Goal: Information Seeking & Learning: Find specific fact

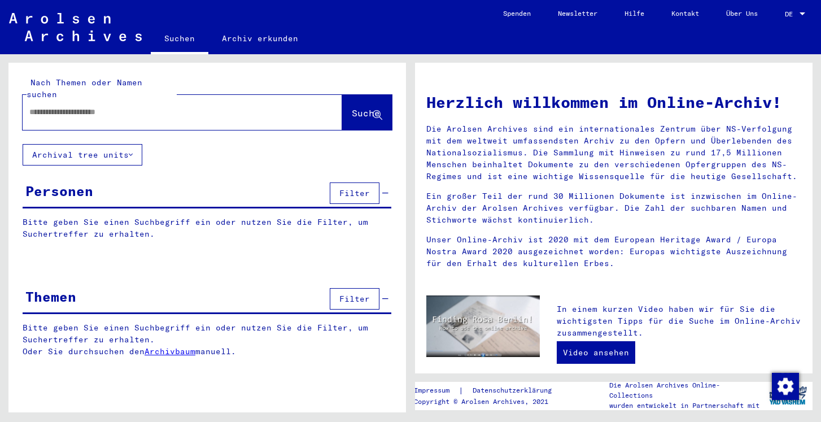
type input "**********"
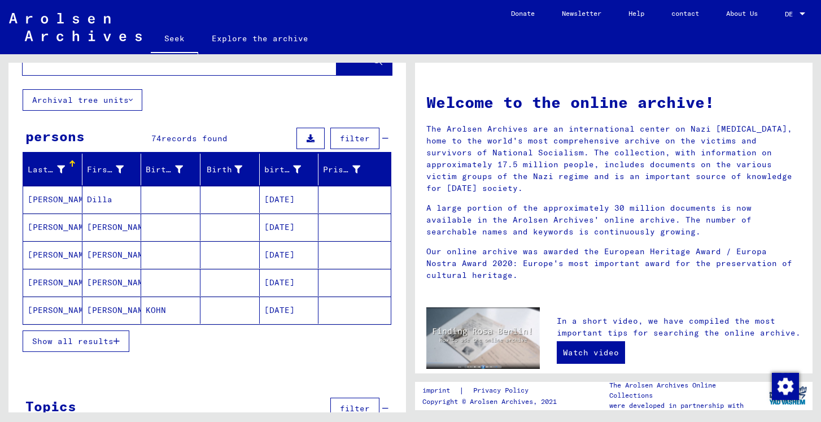
scroll to position [63, 0]
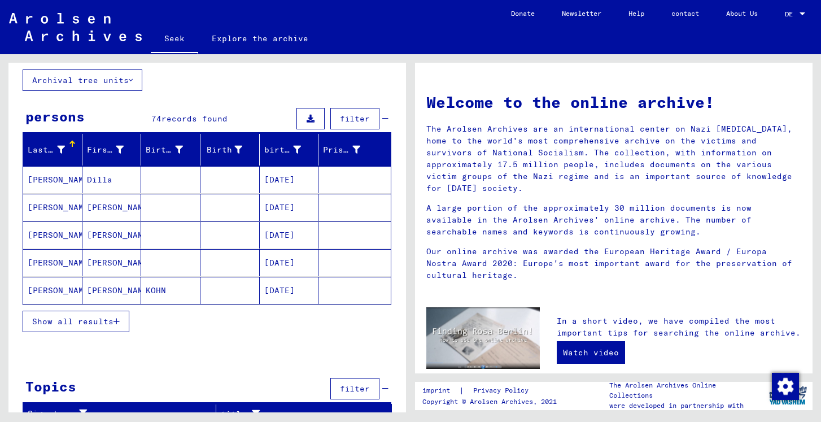
click at [113, 319] on icon "button" at bounding box center [116, 321] width 6 height 8
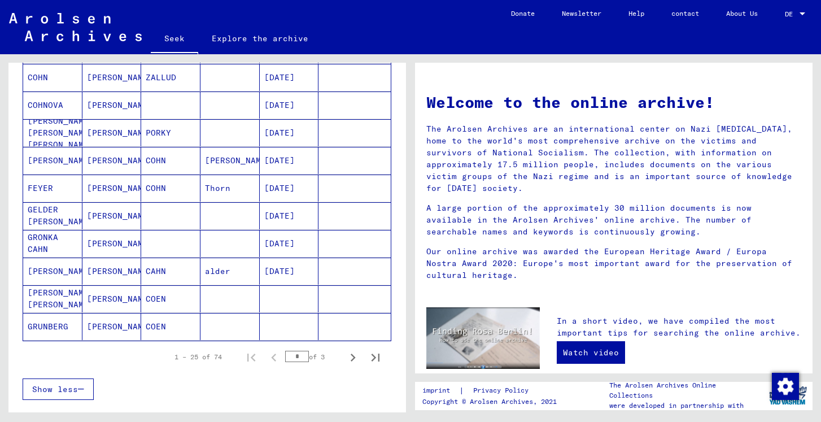
scroll to position [590, 0]
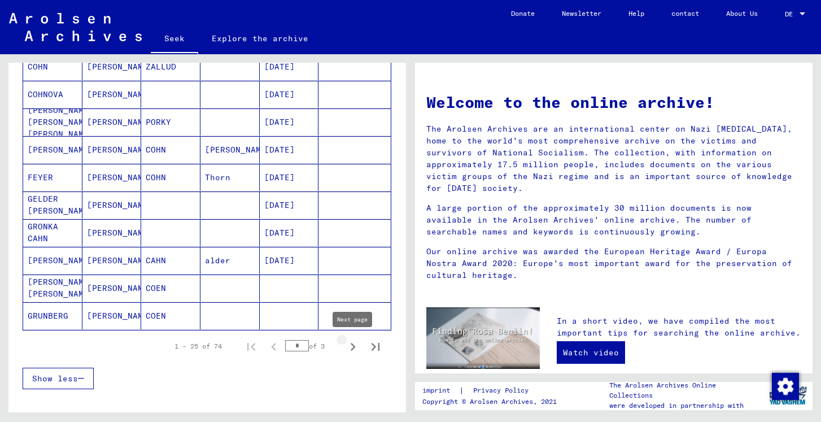
click at [353, 348] on icon "Next page" at bounding box center [353, 347] width 5 height 8
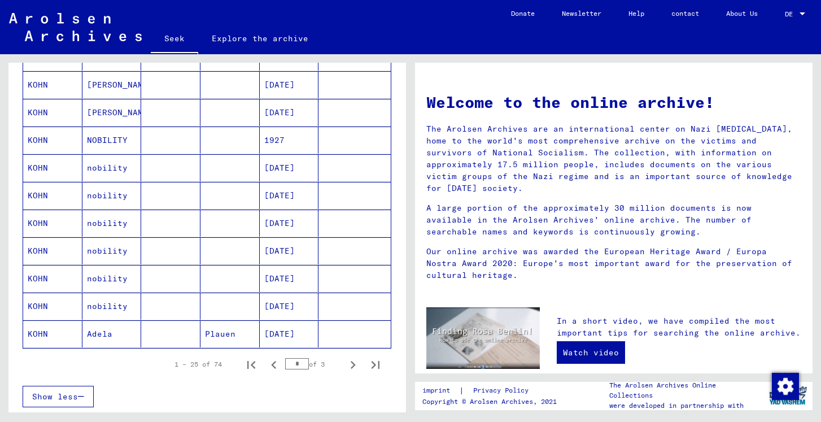
scroll to position [597, 0]
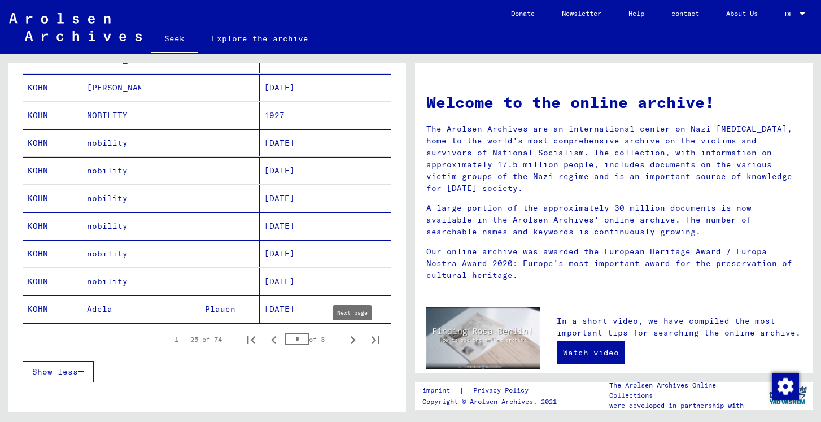
click at [352, 340] on icon "Next page" at bounding box center [353, 340] width 16 height 16
type input "*"
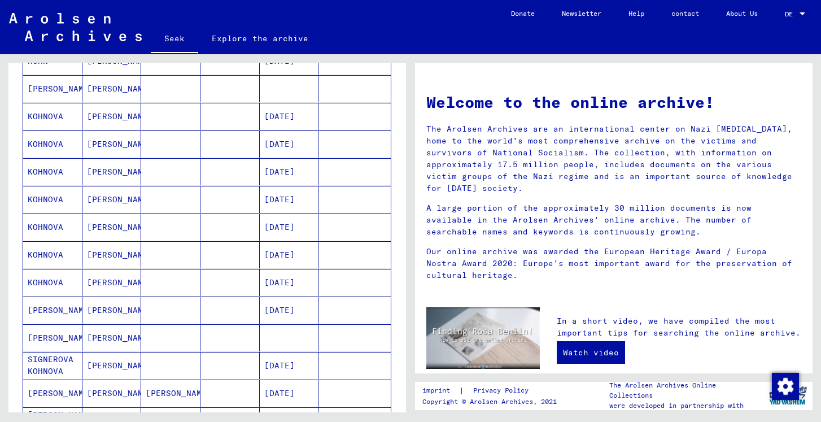
scroll to position [371, 0]
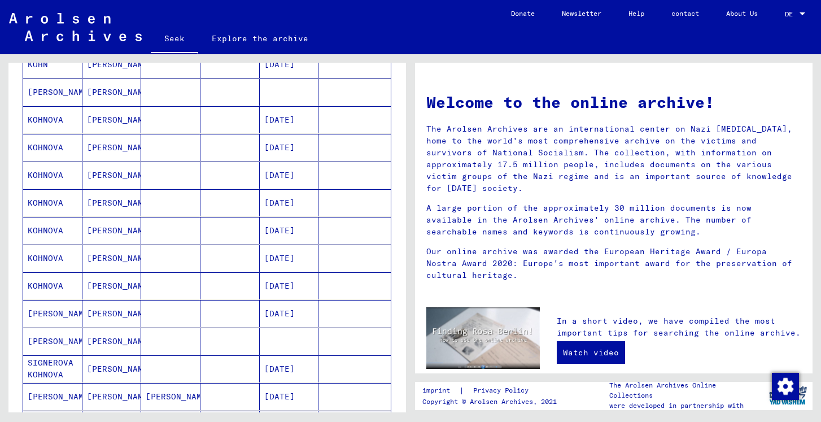
click at [278, 111] on mat-cell "[DATE]" at bounding box center [289, 119] width 59 height 27
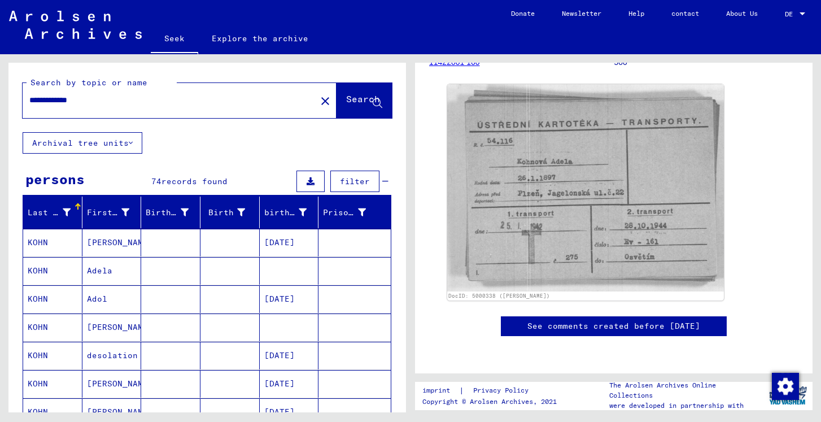
click at [45, 99] on input "**********" at bounding box center [169, 100] width 280 height 12
type input "*"
type input "**********"
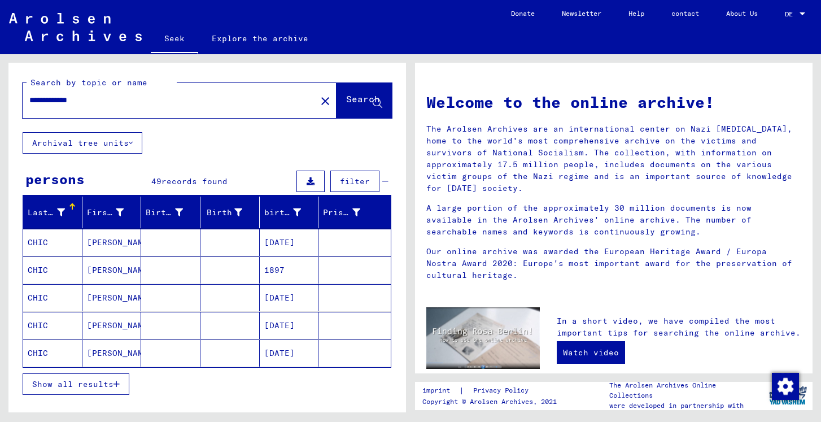
click at [116, 380] on icon "button" at bounding box center [116, 384] width 6 height 8
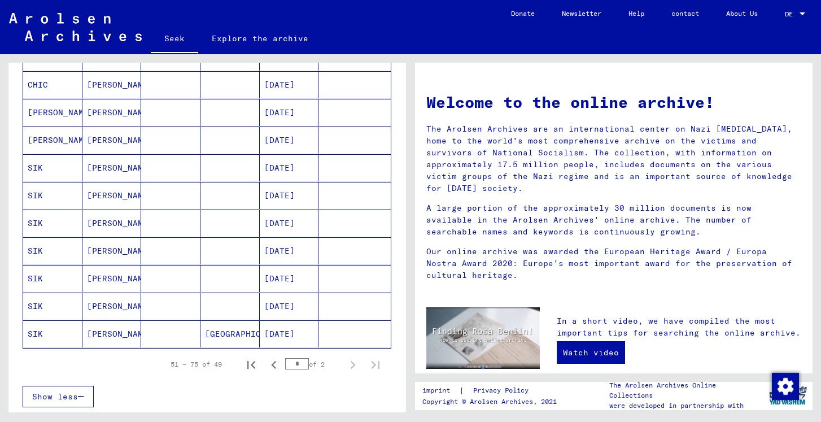
scroll to position [573, 0]
click at [294, 363] on input "*" at bounding box center [297, 362] width 24 height 11
click at [354, 364] on icon "Next page" at bounding box center [353, 364] width 5 height 8
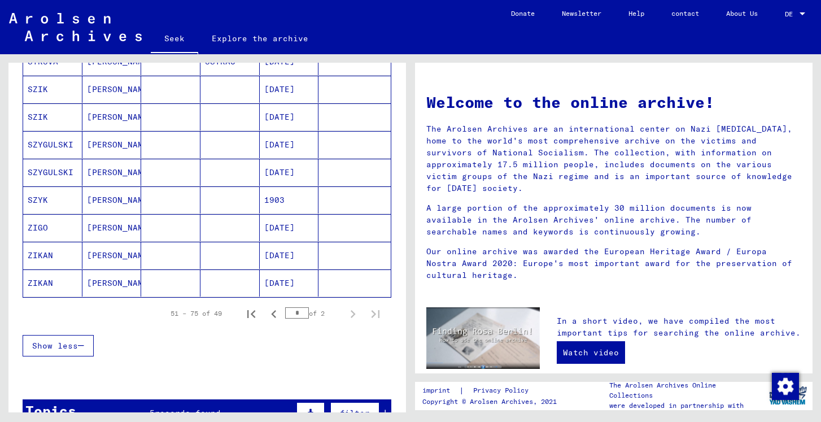
scroll to position [598, 0]
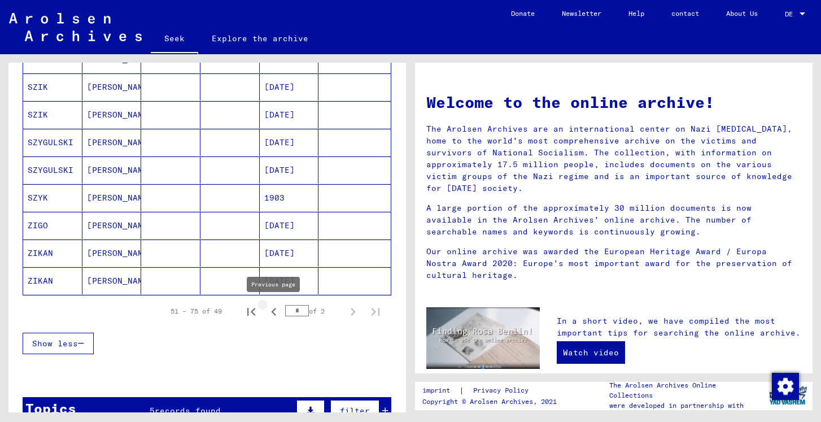
click at [272, 310] on icon "Previous page" at bounding box center [273, 312] width 5 height 8
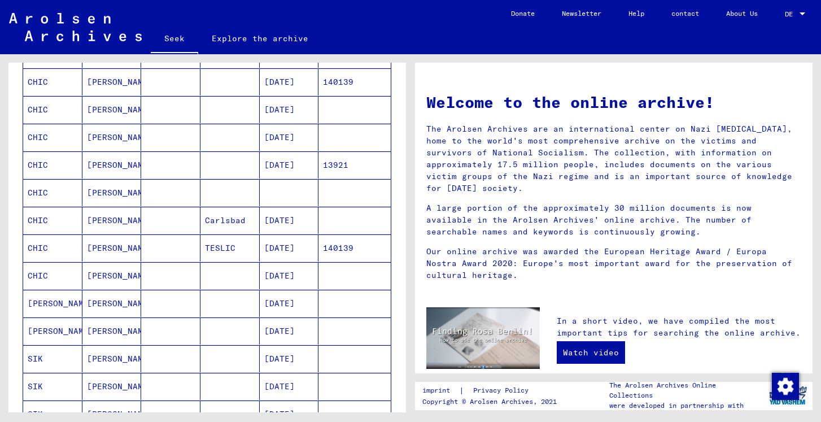
scroll to position [379, 0]
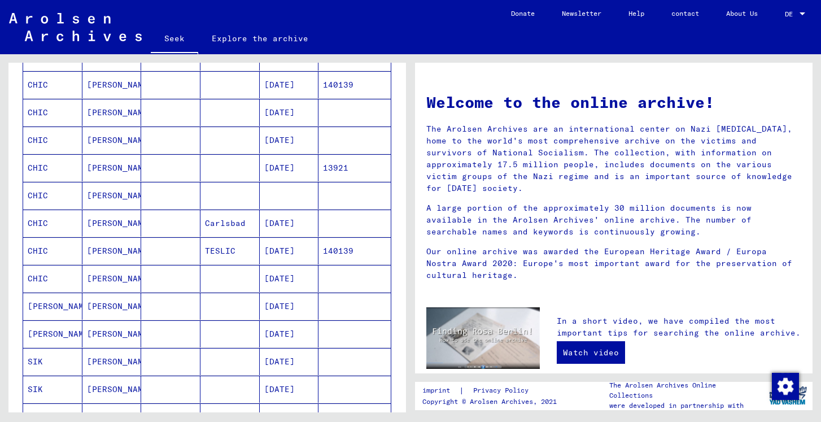
click at [287, 309] on font "[DATE]" at bounding box center [279, 306] width 30 height 10
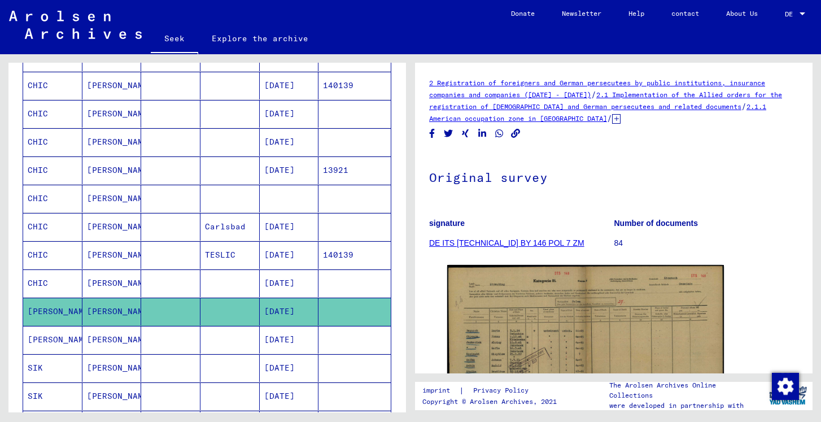
click at [292, 341] on font "[DATE]" at bounding box center [279, 339] width 30 height 10
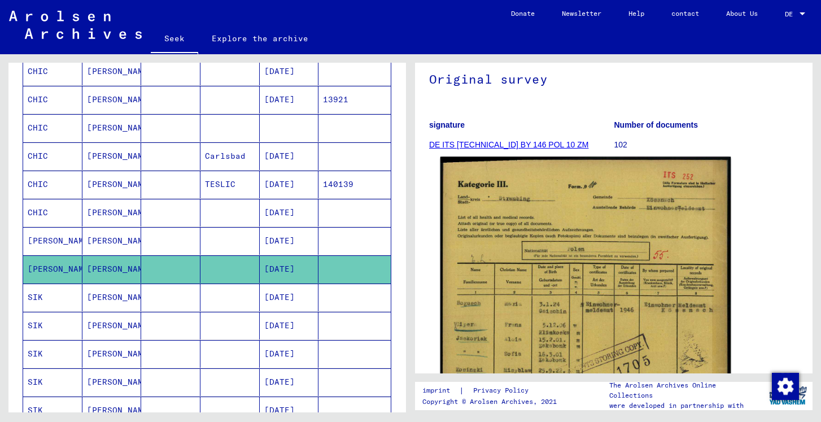
scroll to position [102, 0]
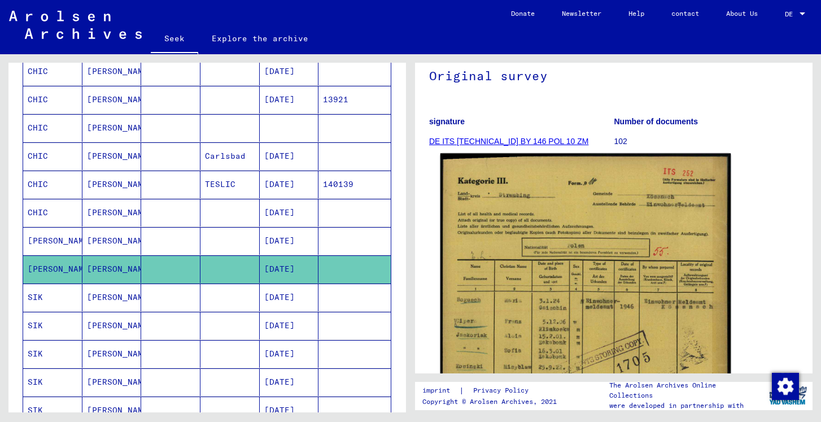
click at [584, 271] on img at bounding box center [585, 358] width 291 height 408
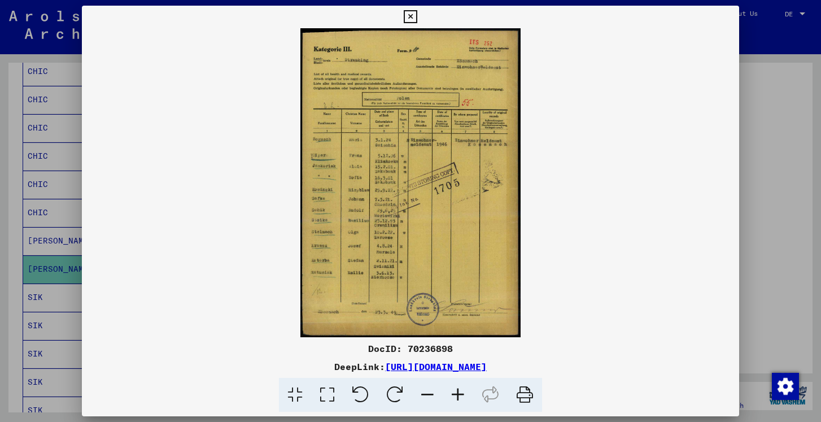
click at [452, 395] on icon at bounding box center [458, 395] width 30 height 34
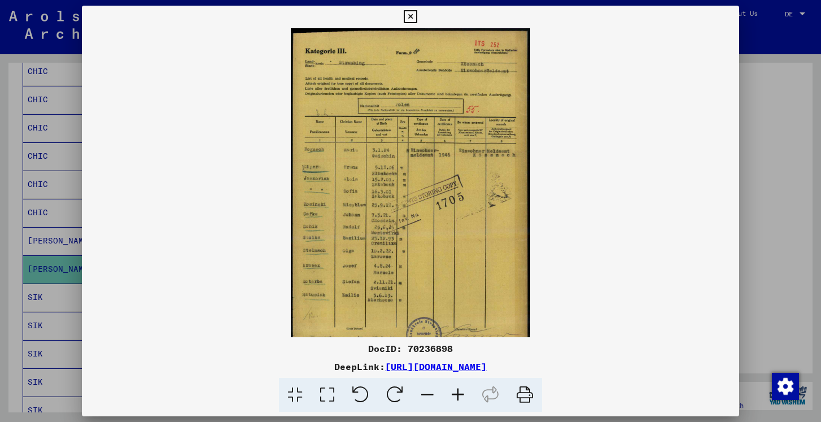
click at [452, 395] on icon at bounding box center [458, 395] width 30 height 34
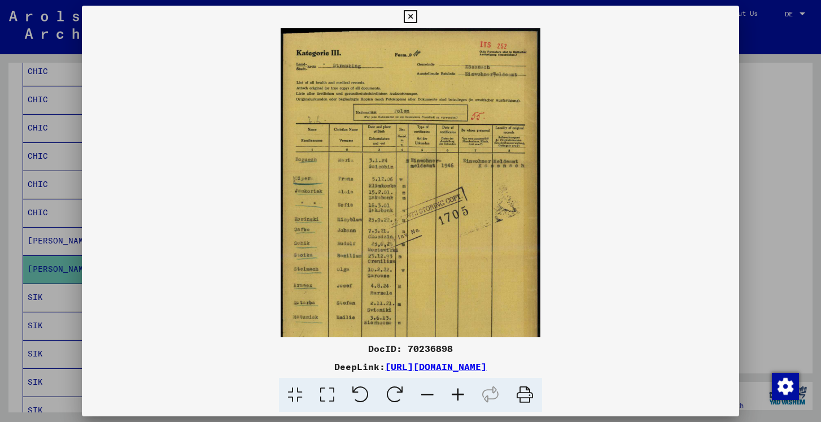
click at [452, 395] on icon at bounding box center [458, 395] width 30 height 34
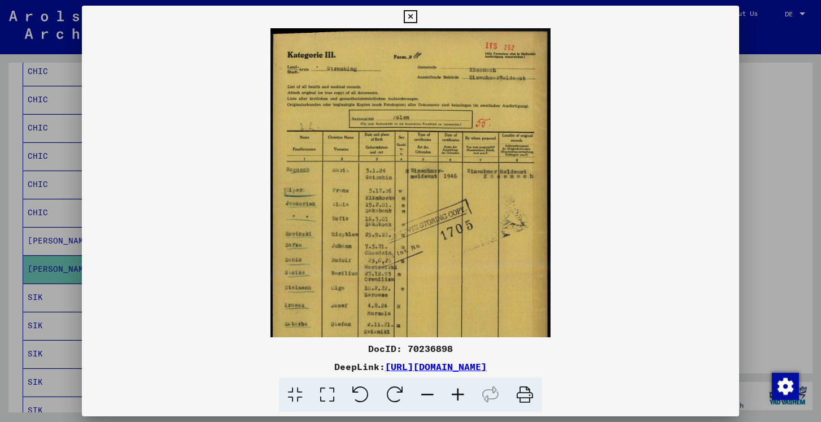
click at [413, 16] on icon at bounding box center [410, 17] width 13 height 14
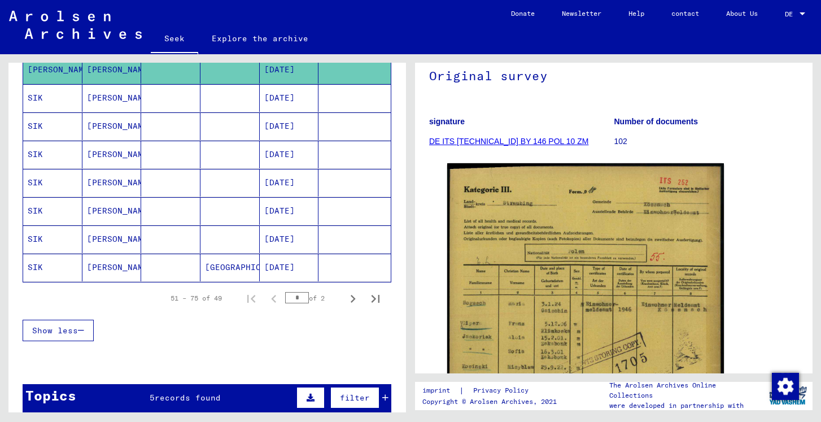
scroll to position [654, 0]
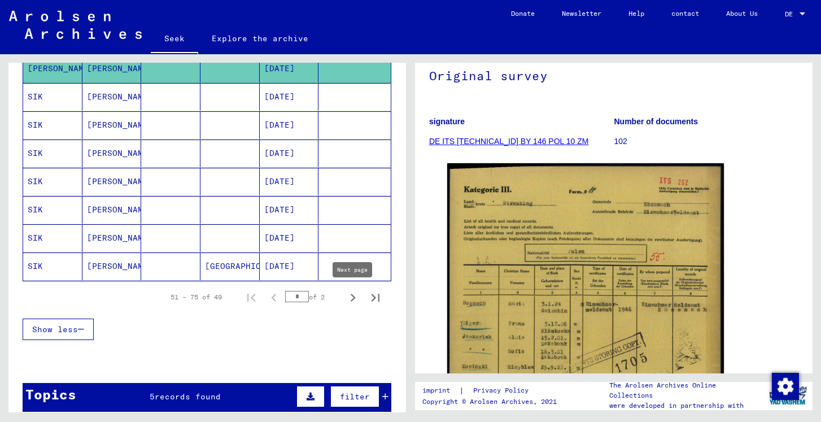
click at [352, 297] on icon "Next page" at bounding box center [353, 298] width 16 height 16
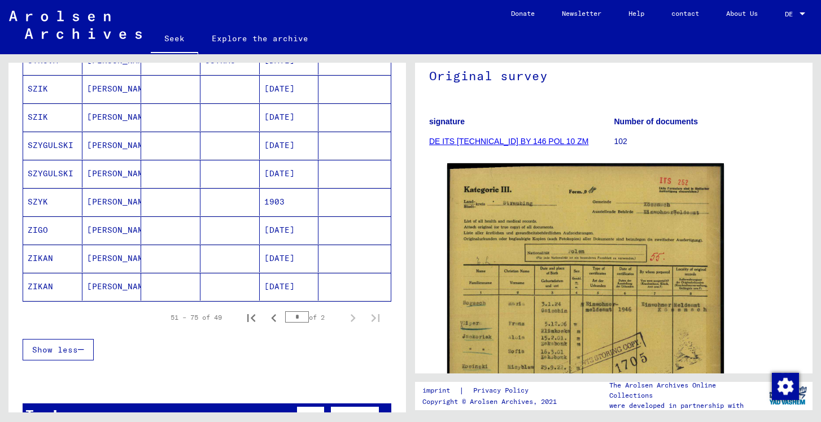
scroll to position [602, 0]
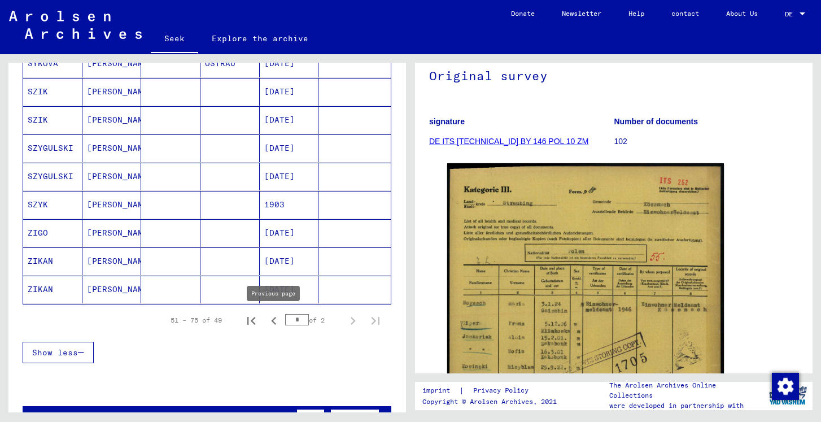
click at [271, 317] on icon "Previous page" at bounding box center [274, 321] width 16 height 16
type input "*"
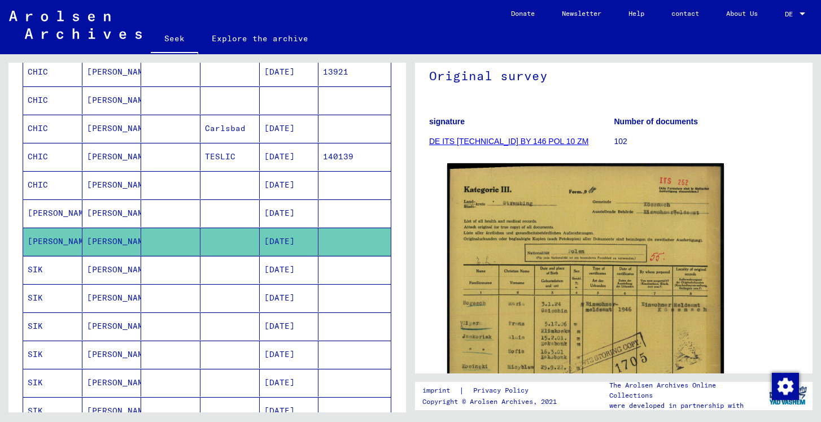
scroll to position [483, 0]
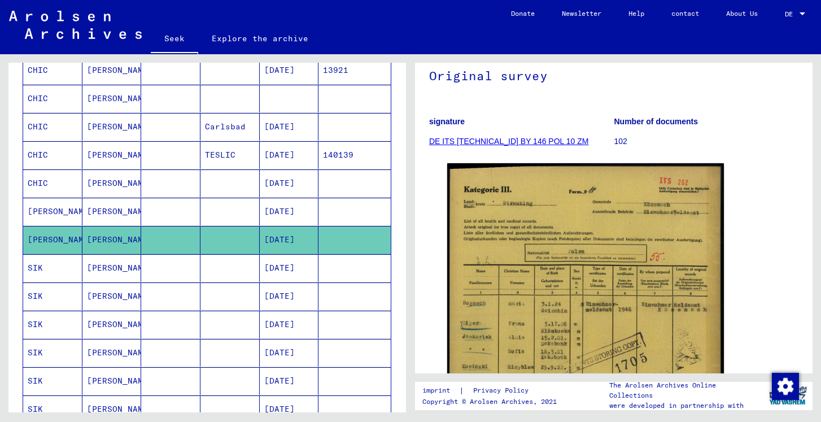
click at [112, 178] on font "[PERSON_NAME]" at bounding box center [120, 183] width 66 height 10
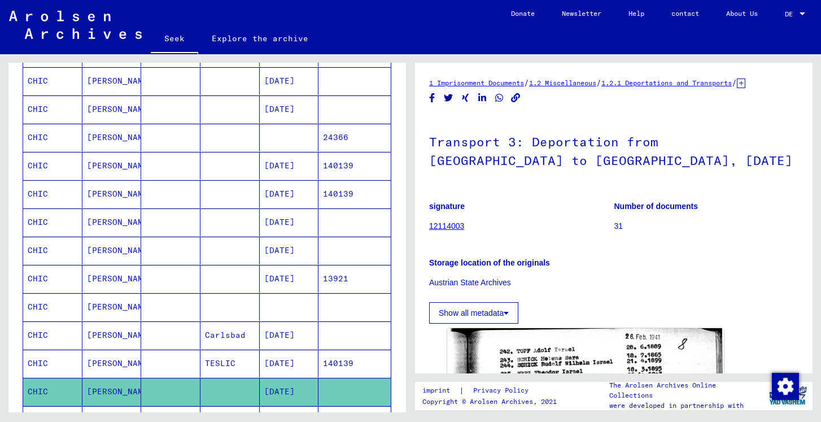
scroll to position [278, 0]
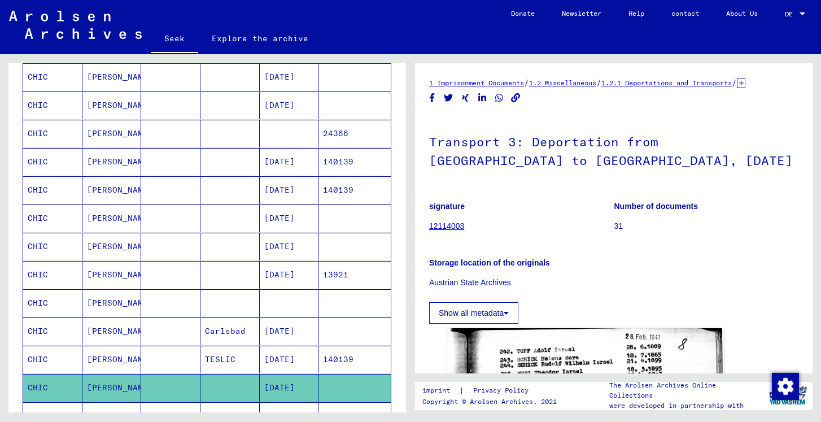
click at [240, 360] on mat-cell "TESLIC" at bounding box center [229, 359] width 59 height 28
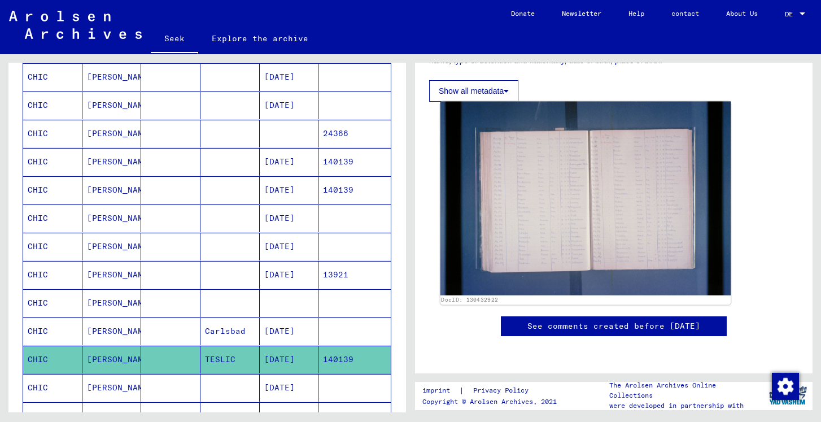
scroll to position [254, 0]
click at [515, 199] on img at bounding box center [585, 199] width 291 height 194
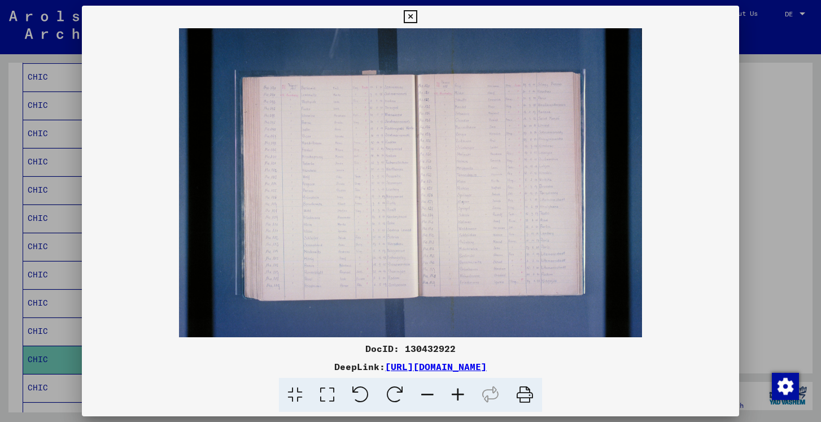
click at [409, 17] on icon at bounding box center [410, 17] width 13 height 14
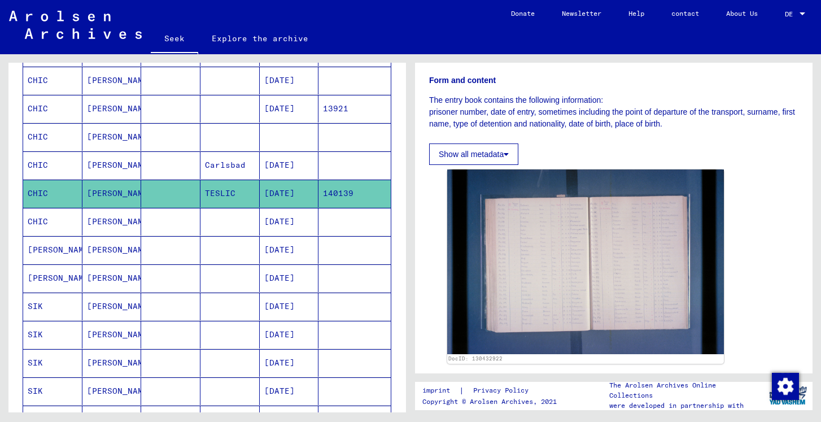
scroll to position [444, 0]
click at [281, 106] on font "[DATE]" at bounding box center [279, 109] width 30 height 10
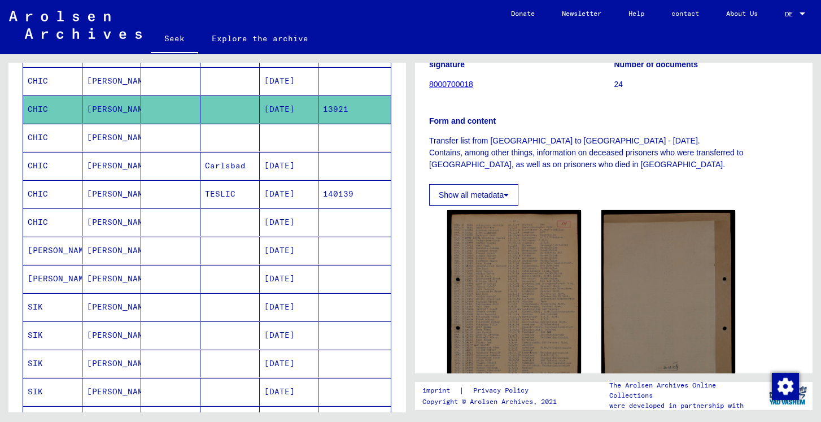
scroll to position [140, 0]
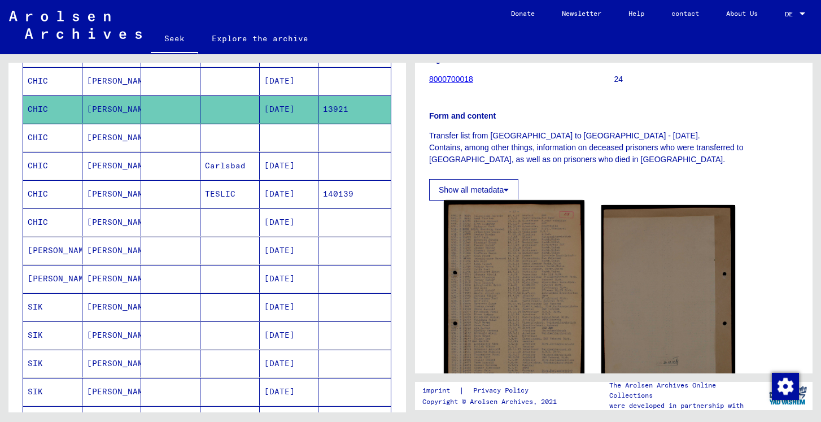
click at [497, 278] on img at bounding box center [514, 297] width 141 height 195
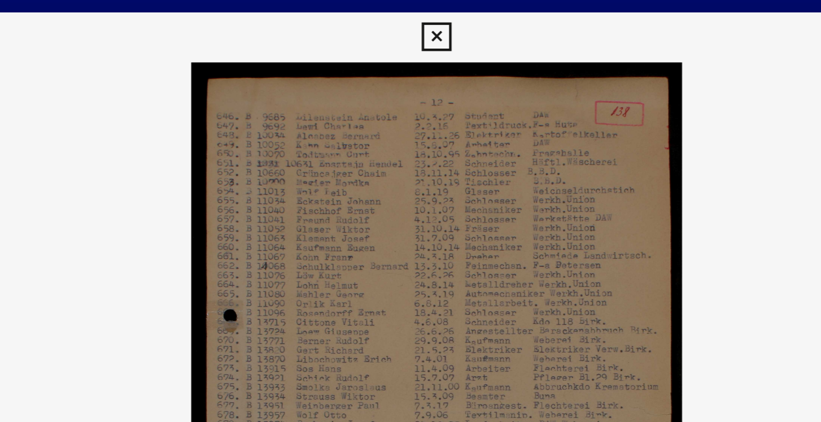
click at [411, 16] on icon at bounding box center [410, 17] width 13 height 14
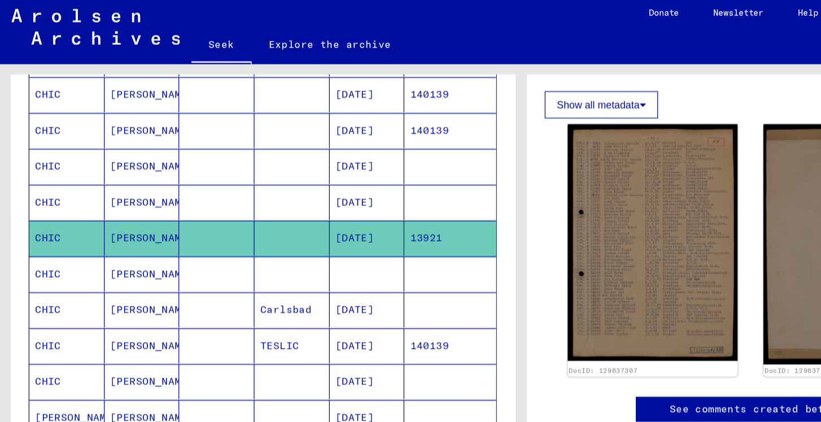
scroll to position [357, 0]
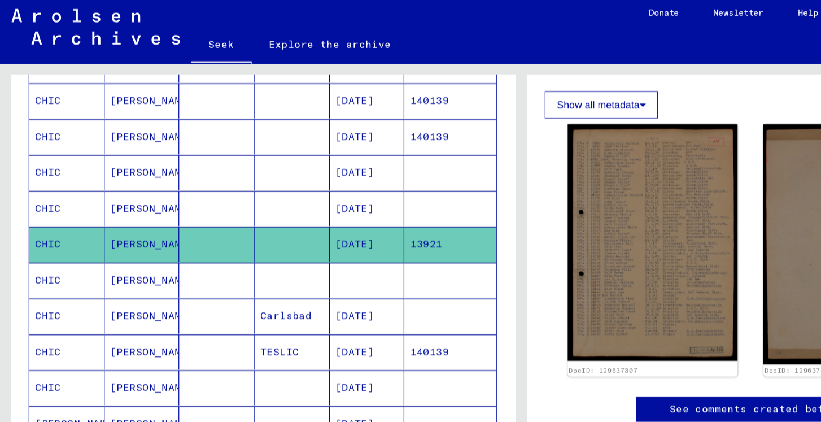
click at [337, 113] on font "140139" at bounding box center [338, 111] width 30 height 10
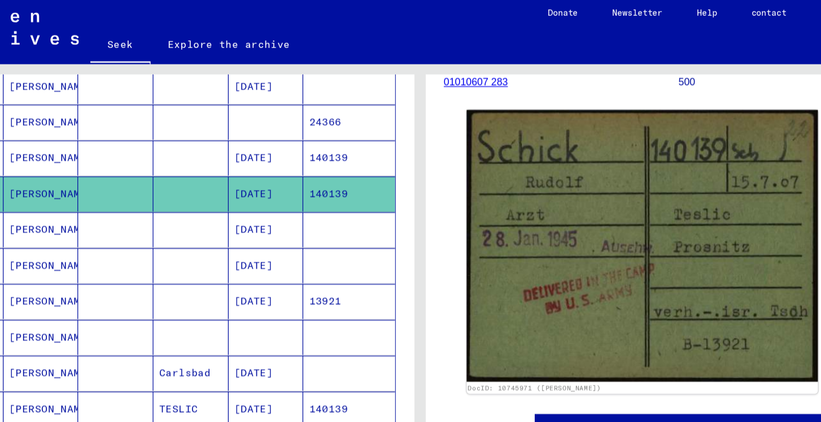
scroll to position [313, 0]
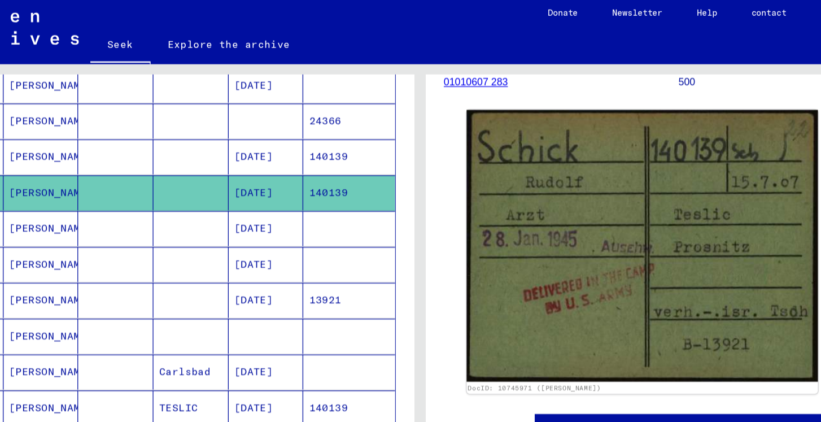
click at [344, 125] on font "140139" at bounding box center [338, 127] width 30 height 10
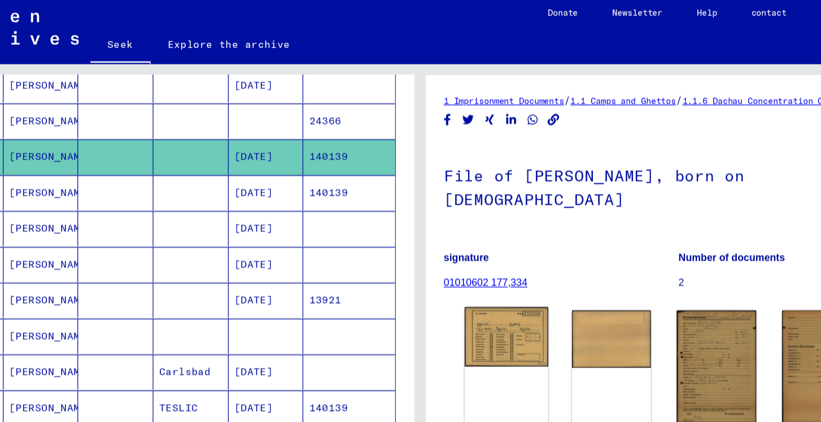
click at [453, 252] on img at bounding box center [477, 269] width 65 height 47
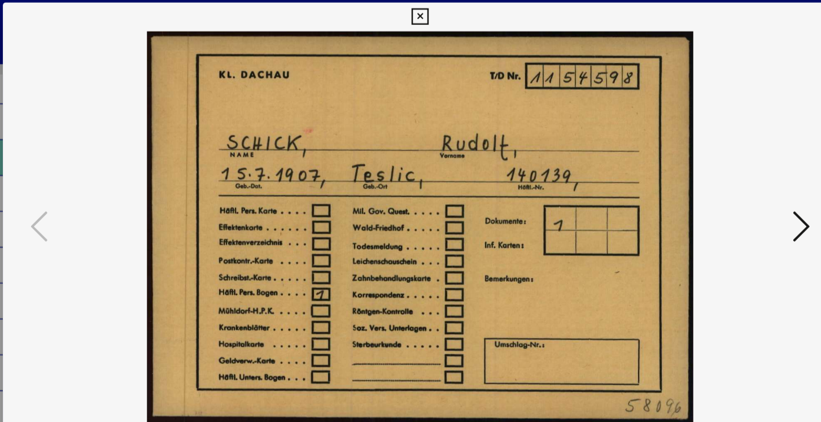
click at [709, 181] on icon at bounding box center [711, 181] width 14 height 27
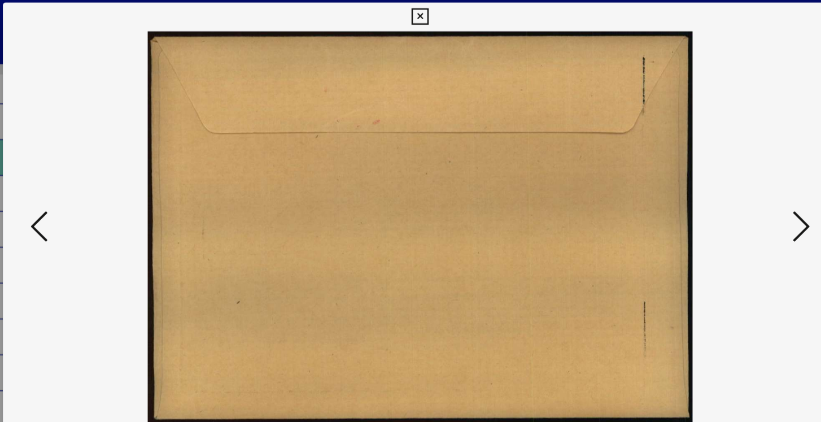
click at [709, 181] on icon at bounding box center [711, 181] width 14 height 27
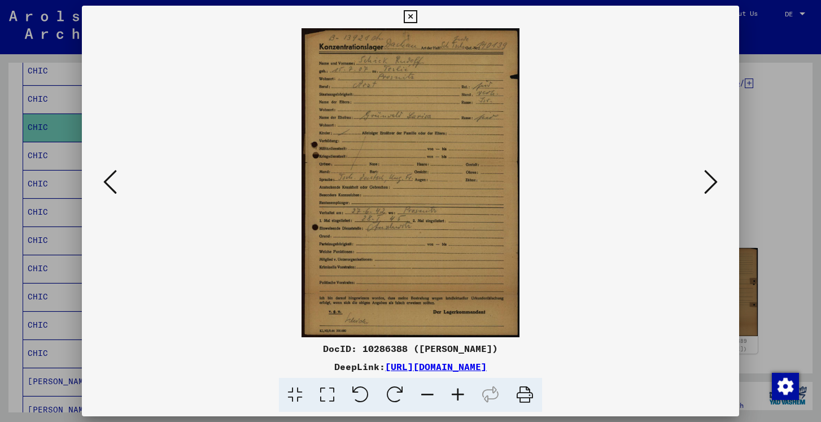
click at [712, 184] on icon at bounding box center [711, 181] width 14 height 27
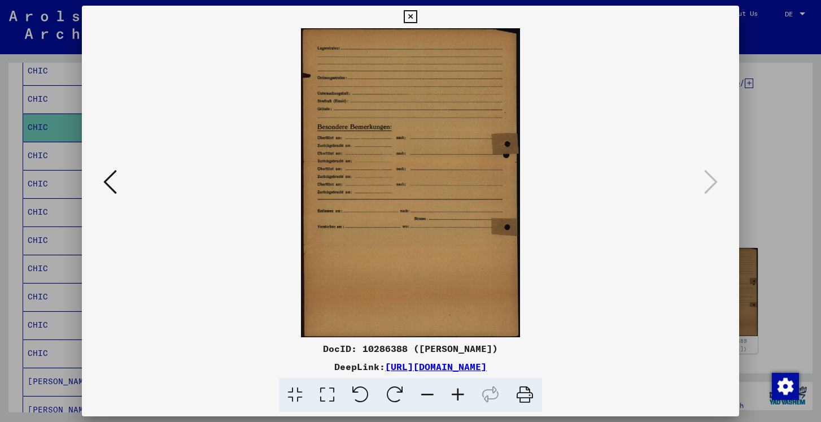
click at [409, 15] on icon at bounding box center [410, 17] width 13 height 14
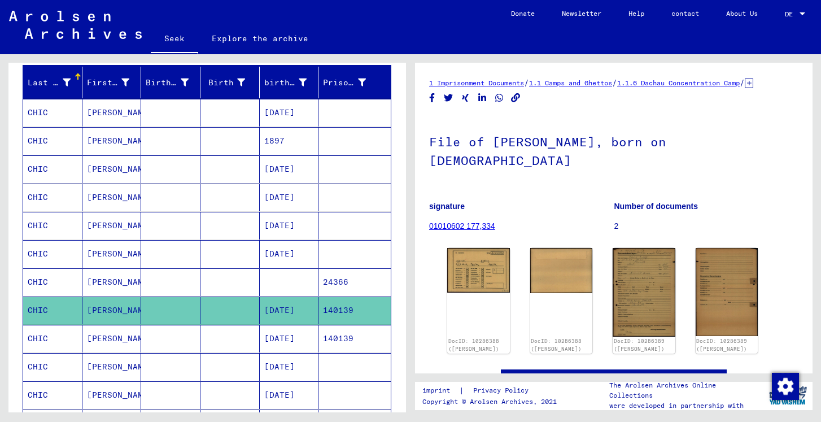
scroll to position [128, 0]
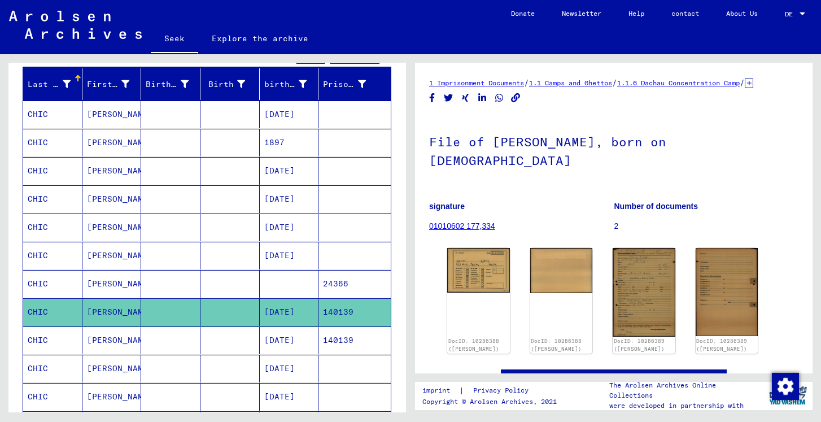
click at [286, 113] on font "[DATE]" at bounding box center [279, 114] width 30 height 10
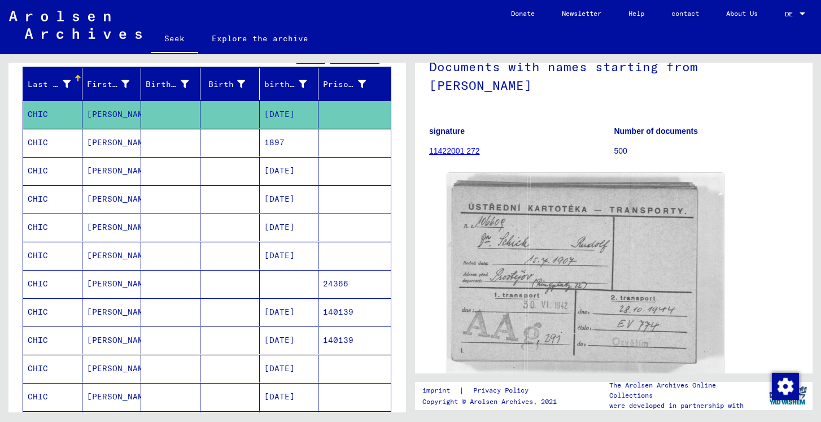
scroll to position [78, 0]
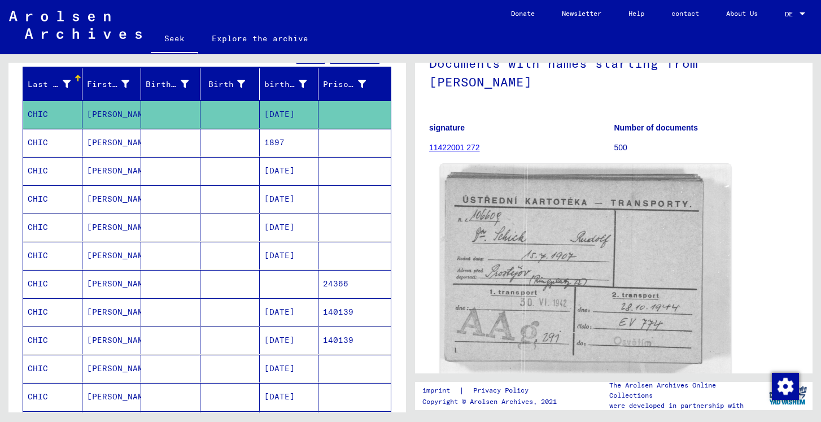
click at [506, 221] on img at bounding box center [585, 270] width 291 height 212
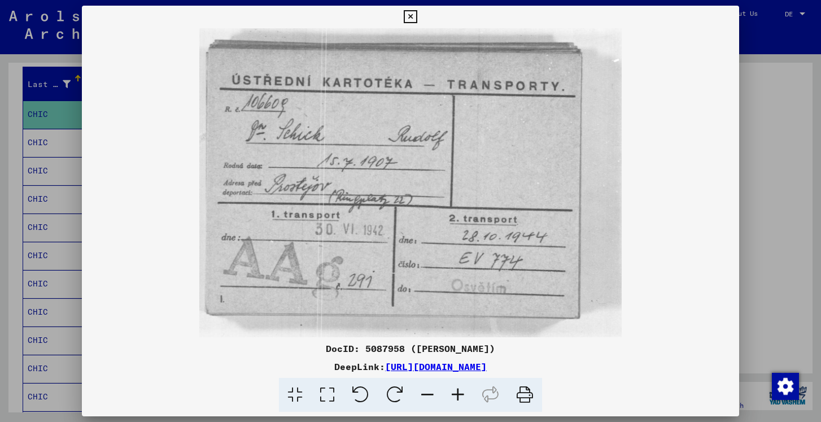
click at [765, 287] on div at bounding box center [410, 211] width 821 height 422
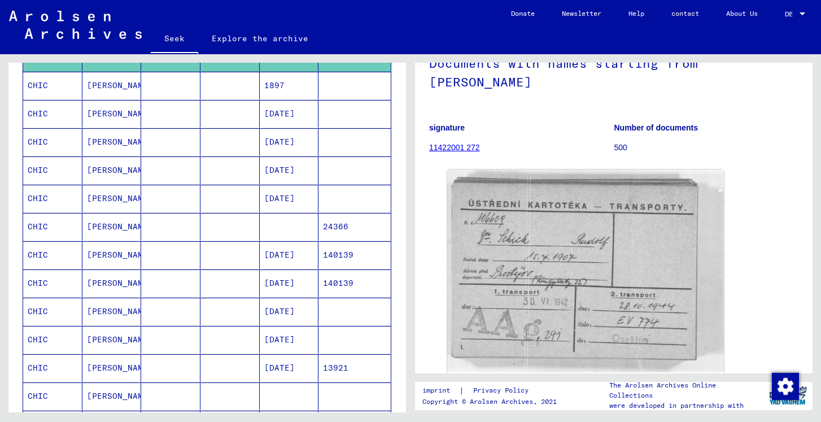
scroll to position [186, 0]
click at [281, 252] on font "[DATE]" at bounding box center [279, 254] width 30 height 10
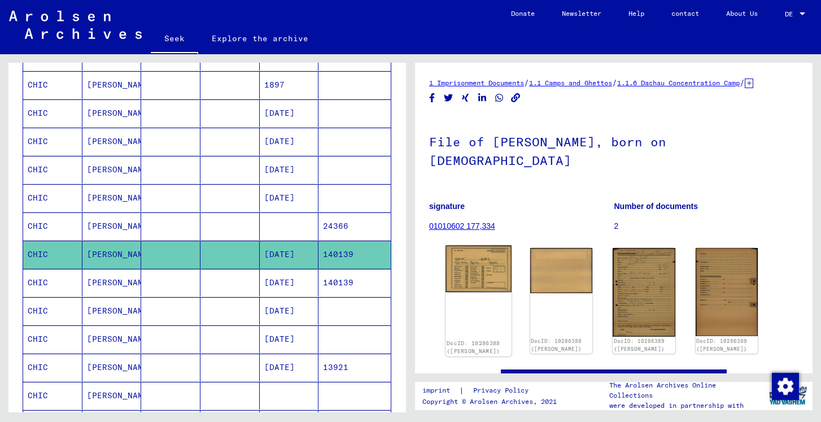
click at [470, 255] on img at bounding box center [477, 269] width 65 height 47
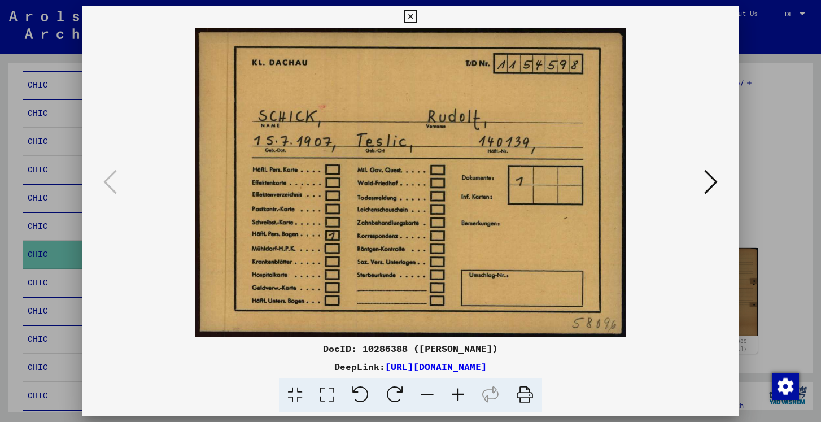
click at [707, 173] on icon at bounding box center [711, 181] width 14 height 27
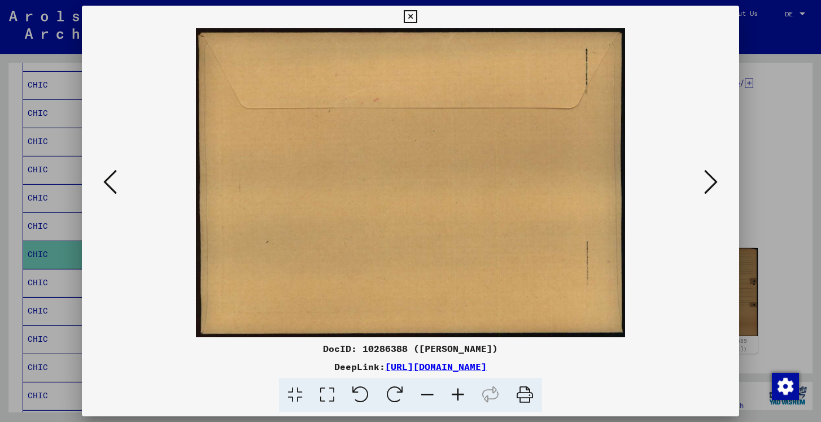
click at [707, 173] on icon at bounding box center [711, 181] width 14 height 27
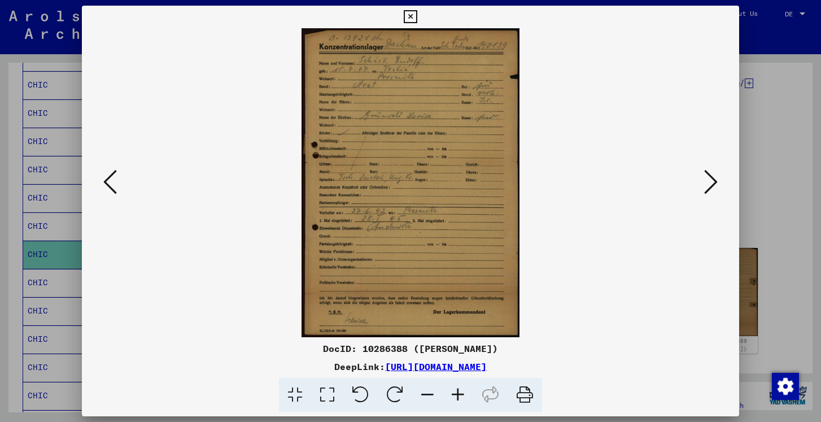
click at [411, 16] on icon at bounding box center [410, 17] width 13 height 14
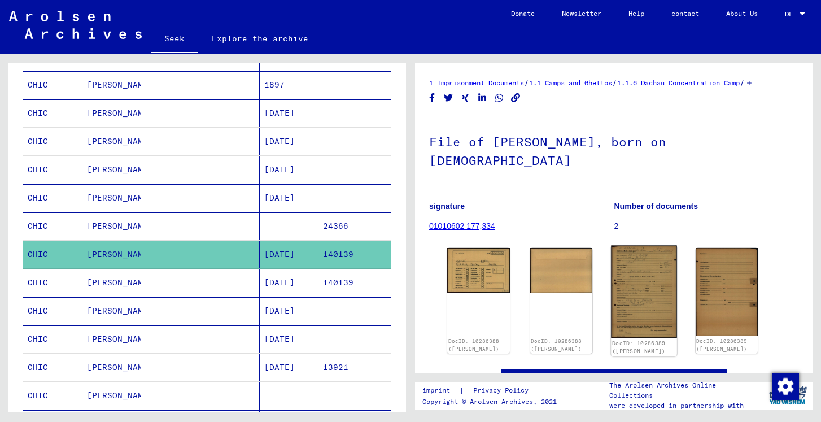
click at [636, 261] on img at bounding box center [643, 292] width 65 height 93
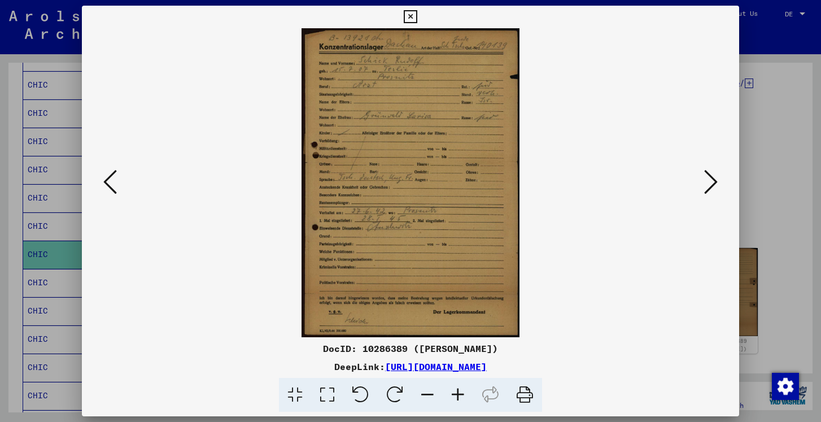
click at [714, 174] on icon at bounding box center [711, 181] width 14 height 27
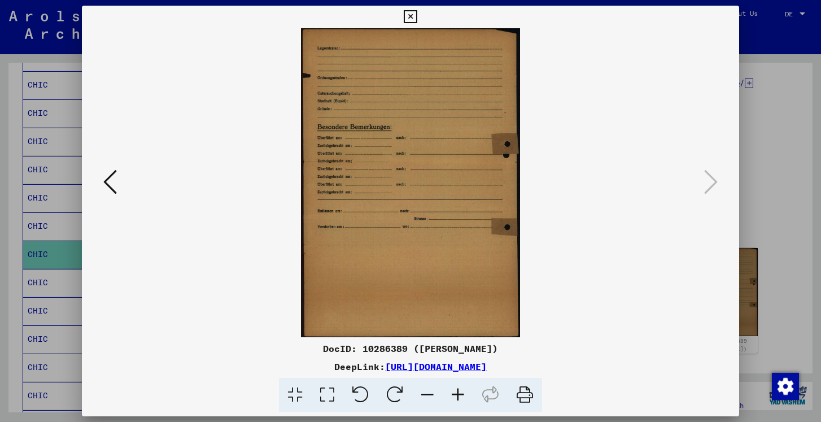
click at [412, 19] on icon at bounding box center [410, 17] width 13 height 14
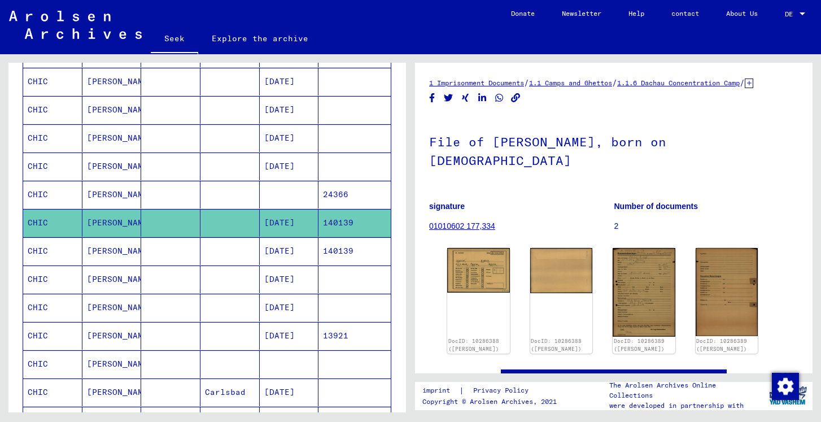
scroll to position [239, 0]
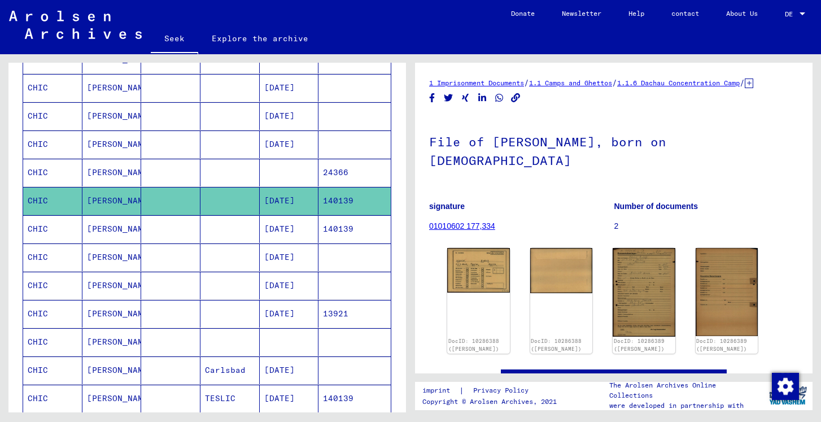
click at [349, 316] on mat-cell "13921" at bounding box center [354, 314] width 72 height 28
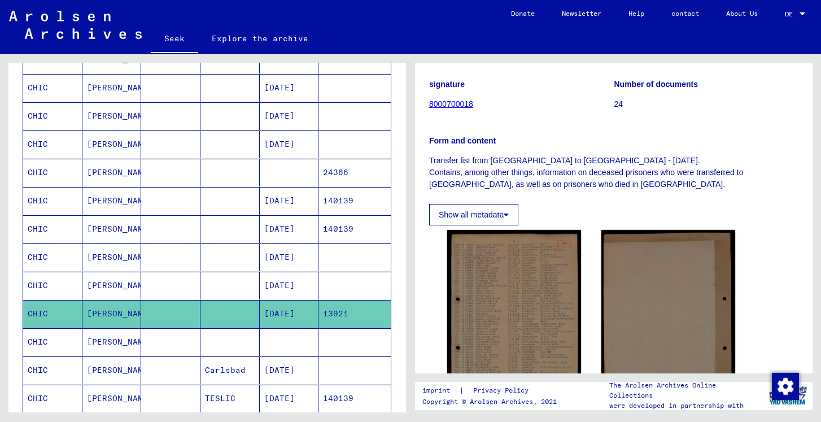
scroll to position [164, 0]
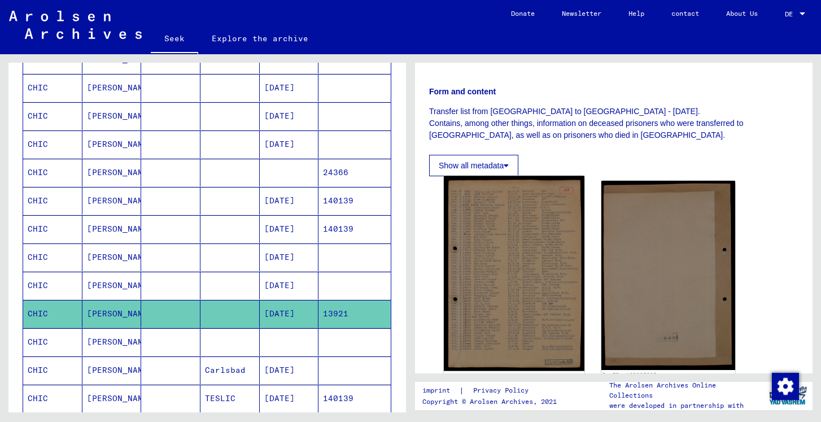
click at [524, 283] on img at bounding box center [514, 273] width 141 height 195
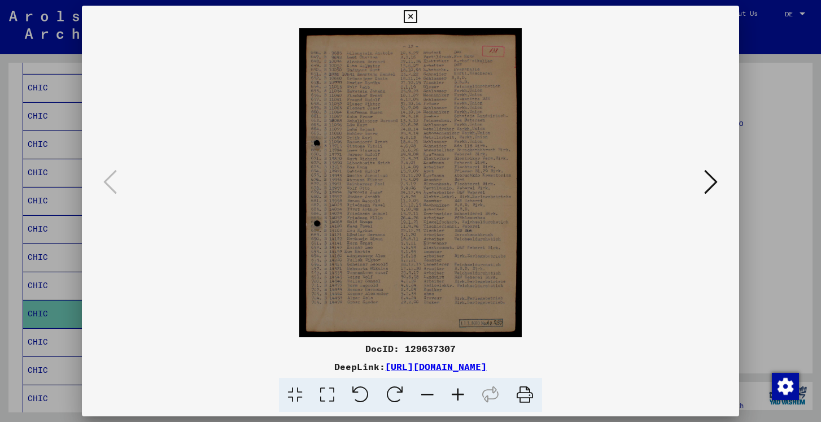
click at [457, 390] on icon at bounding box center [458, 395] width 30 height 34
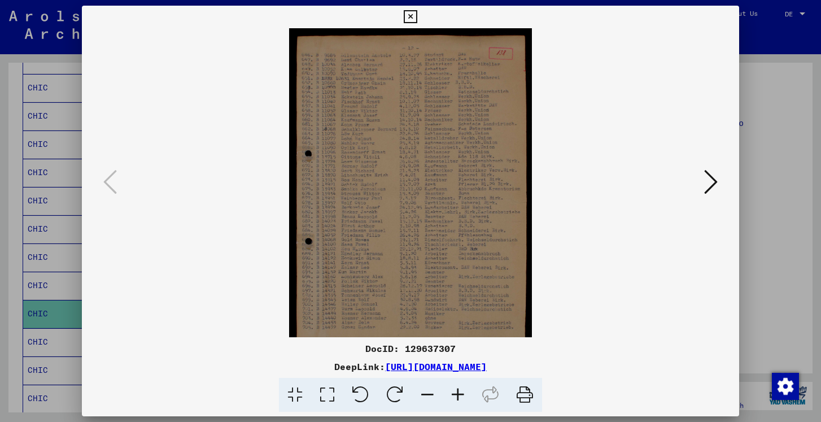
click at [457, 390] on icon at bounding box center [458, 395] width 30 height 34
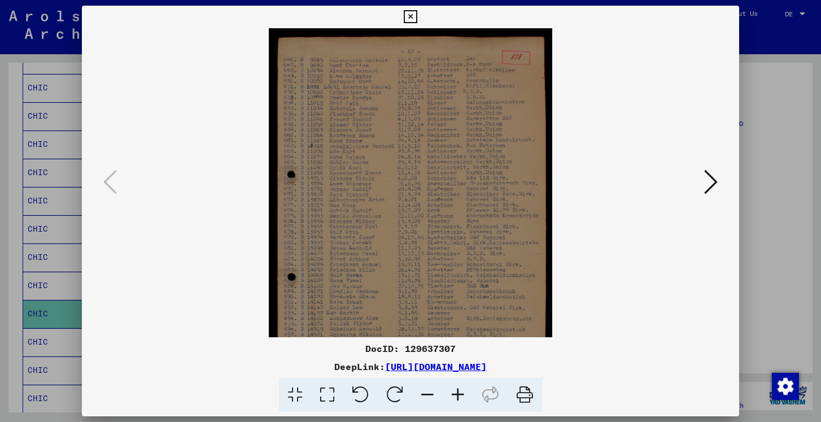
click at [457, 390] on icon at bounding box center [458, 395] width 30 height 34
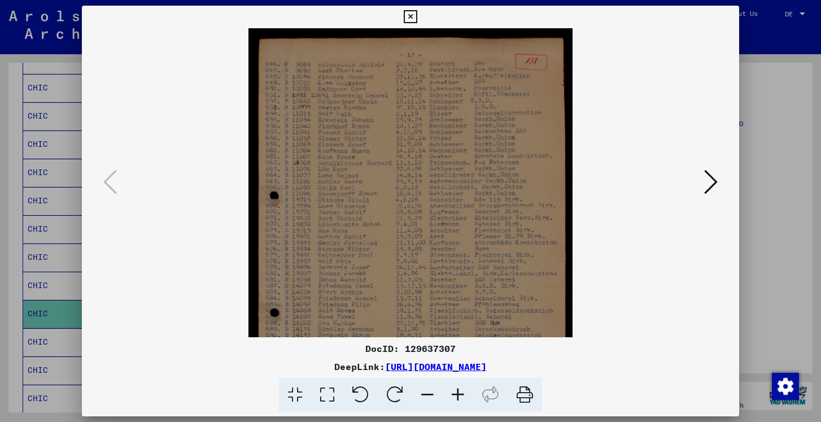
click at [457, 390] on icon at bounding box center [458, 395] width 30 height 34
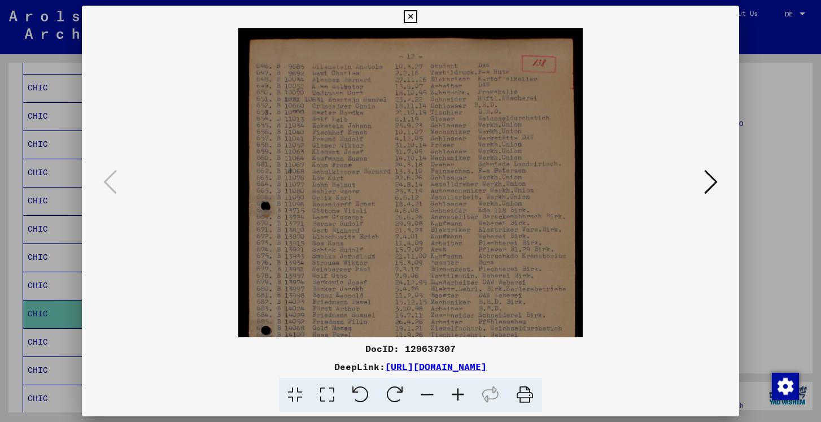
click at [457, 390] on icon at bounding box center [458, 395] width 30 height 34
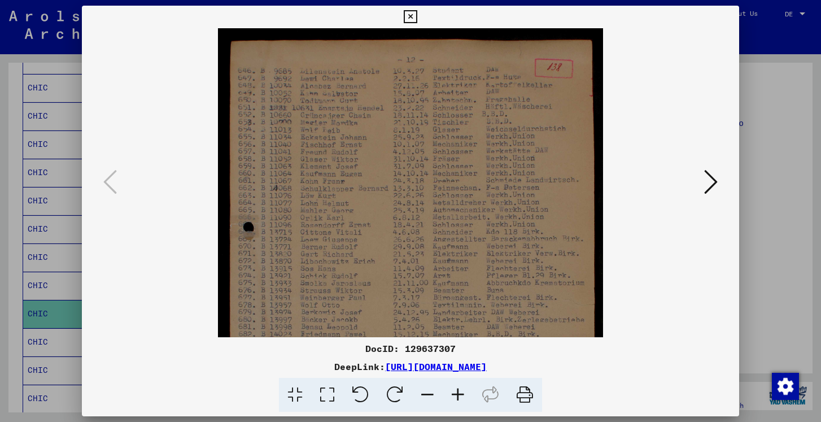
click at [457, 390] on icon at bounding box center [458, 395] width 30 height 34
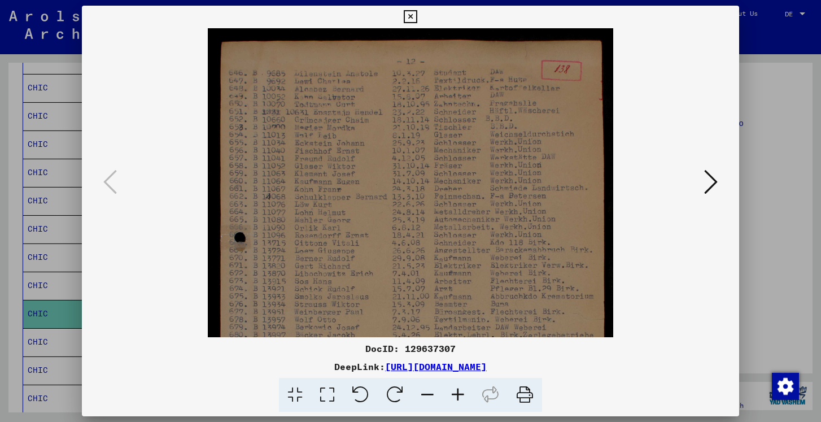
click at [457, 390] on icon at bounding box center [458, 395] width 30 height 34
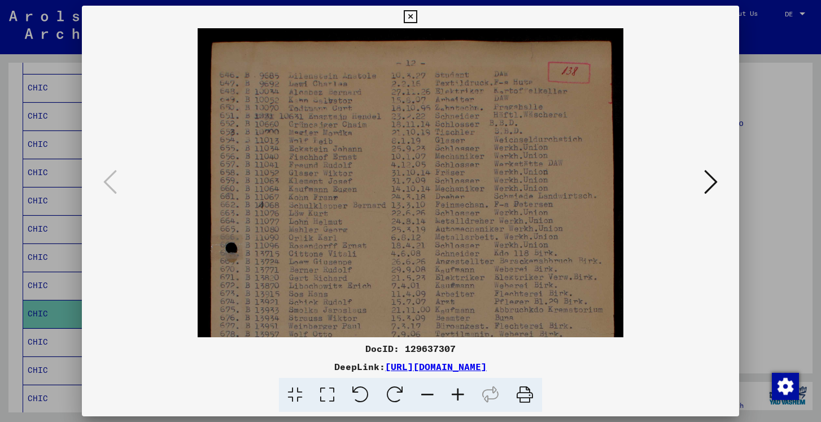
click at [410, 16] on icon at bounding box center [410, 17] width 13 height 14
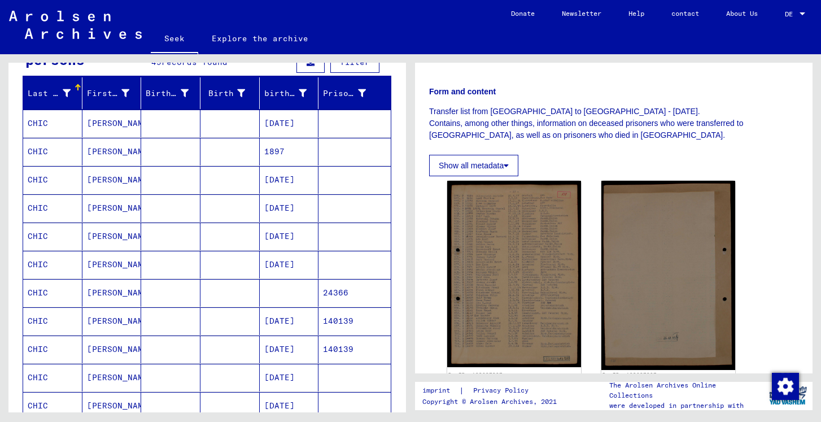
scroll to position [0, 0]
